Goal: Task Accomplishment & Management: Complete application form

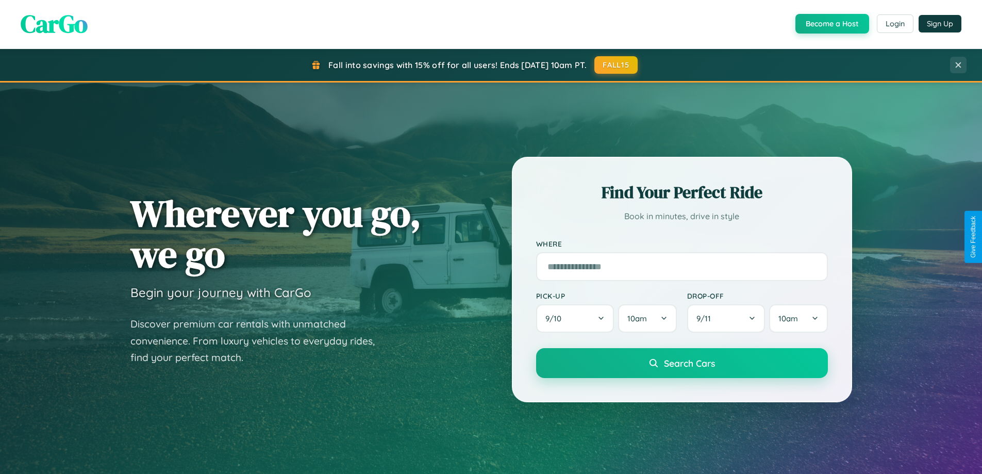
scroll to position [444, 0]
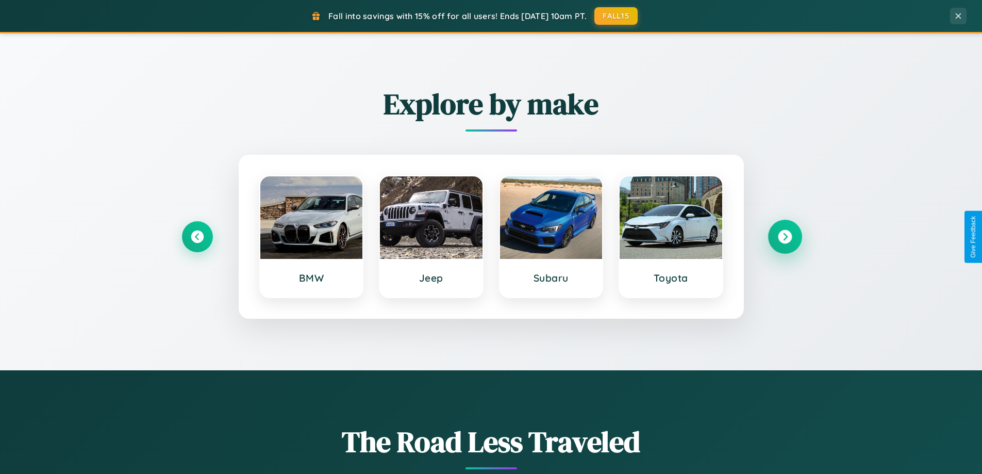
click at [785, 237] on icon at bounding box center [785, 237] width 14 height 14
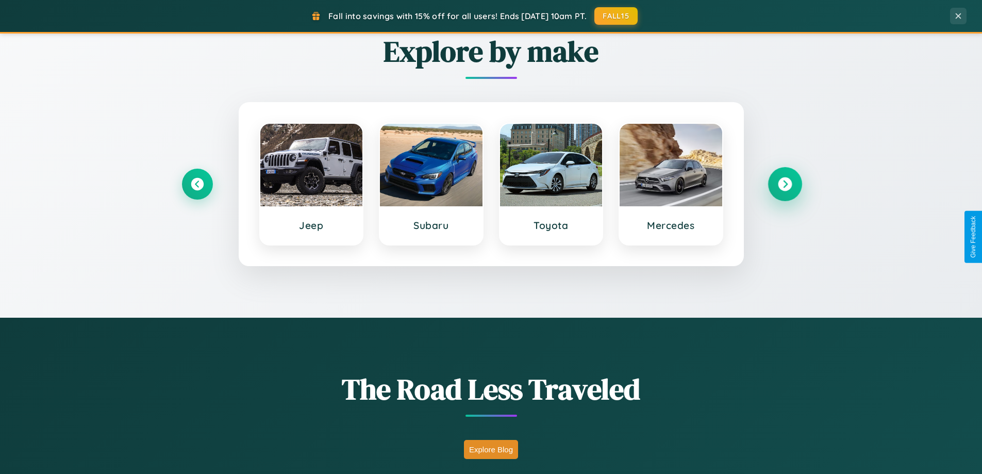
scroll to position [709, 0]
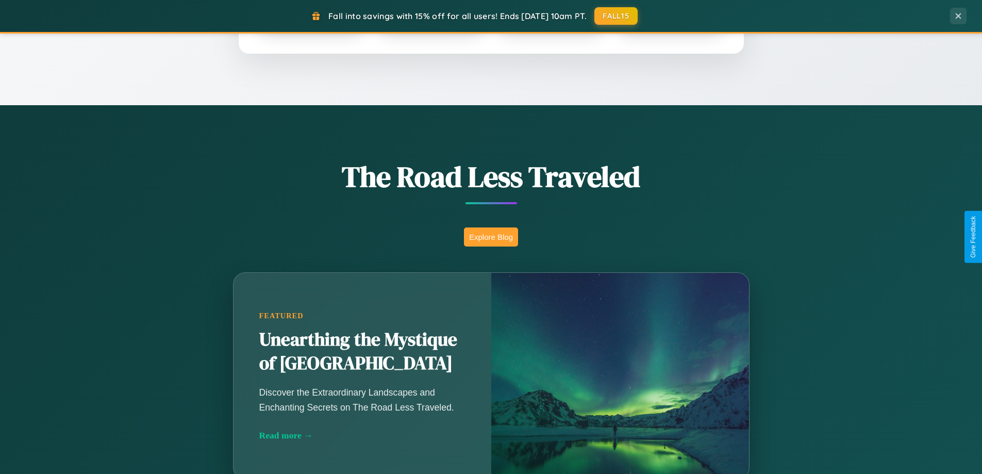
click at [491, 237] on button "Explore Blog" at bounding box center [491, 236] width 54 height 19
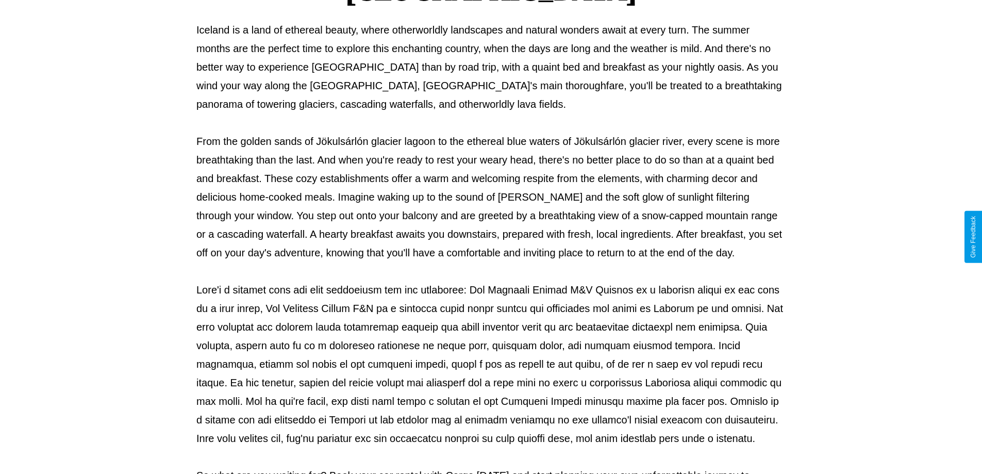
scroll to position [334, 0]
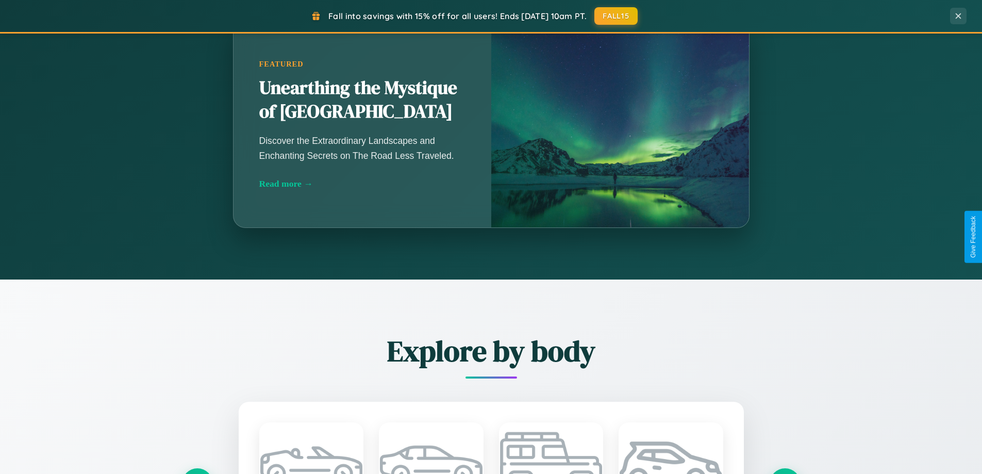
scroll to position [1657, 0]
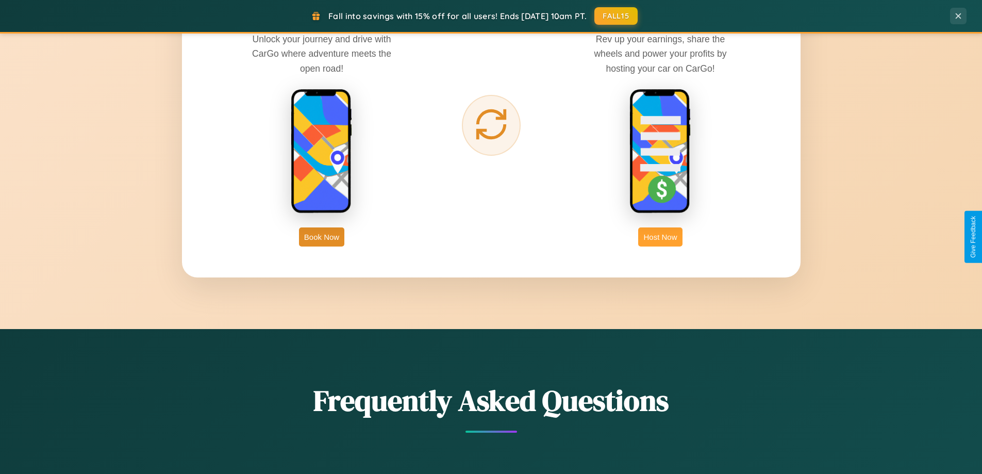
click at [660, 237] on button "Host Now" at bounding box center [660, 236] width 44 height 19
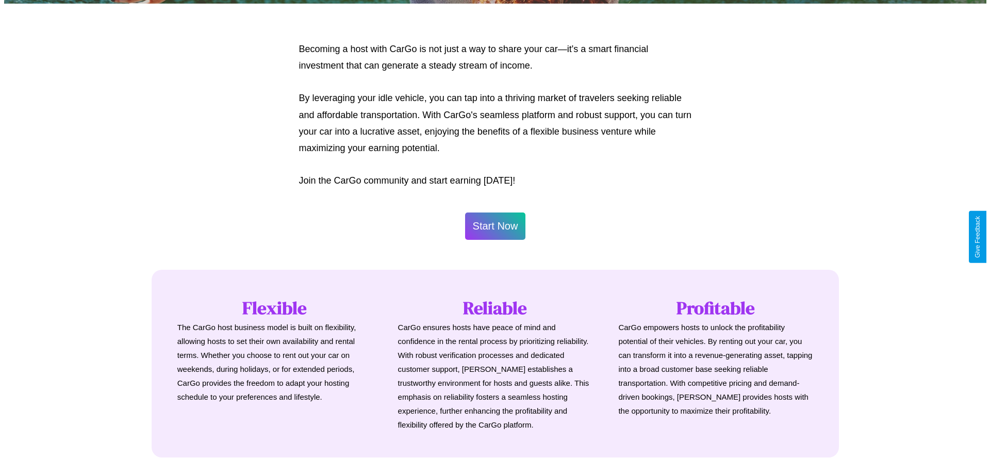
scroll to position [498, 0]
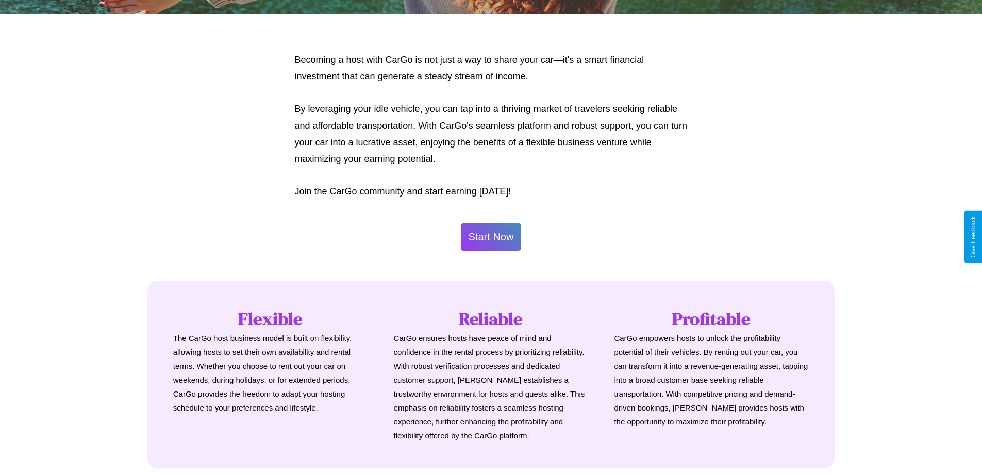
click at [491, 237] on button "Start Now" at bounding box center [491, 236] width 61 height 27
